Goal: Find contact information: Find contact information

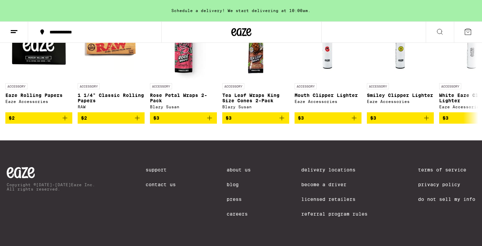
scroll to position [3035, 0]
click at [154, 185] on link "Contact Us" at bounding box center [160, 184] width 30 height 5
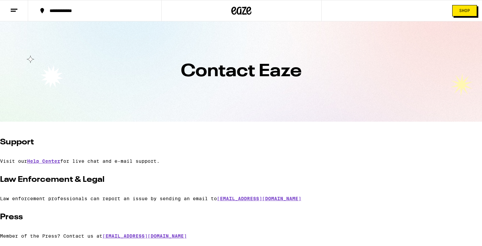
click at [2, 12] on button at bounding box center [14, 10] width 28 height 21
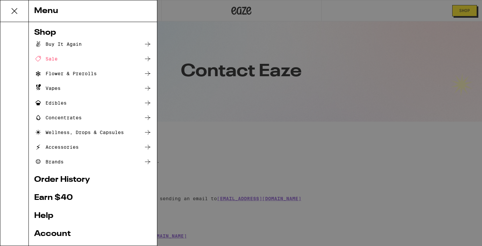
click at [44, 10] on div "Menu" at bounding box center [93, 11] width 128 height 22
click at [301, 11] on div "Menu Shop Buy It Again Sale Flower & Prerolls Vapes Edibles Concentrates Wellne…" at bounding box center [241, 123] width 482 height 246
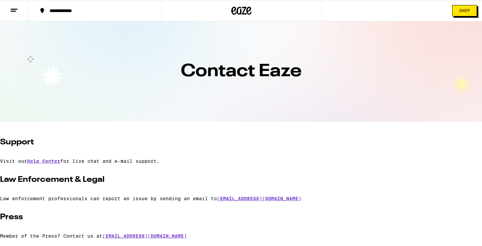
click at [239, 11] on icon at bounding box center [241, 11] width 20 height 12
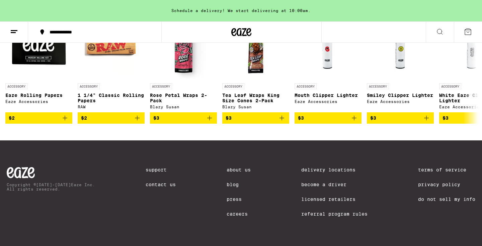
scroll to position [2966, 0]
